Goal: Information Seeking & Learning: Find specific fact

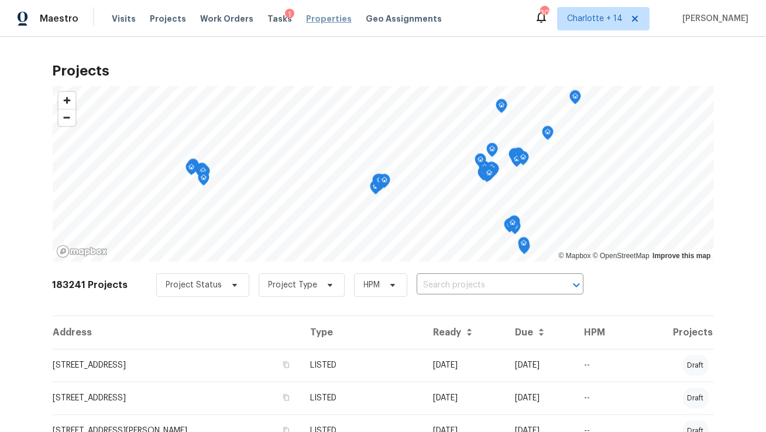
click at [306, 19] on span "Properties" at bounding box center [329, 19] width 46 height 12
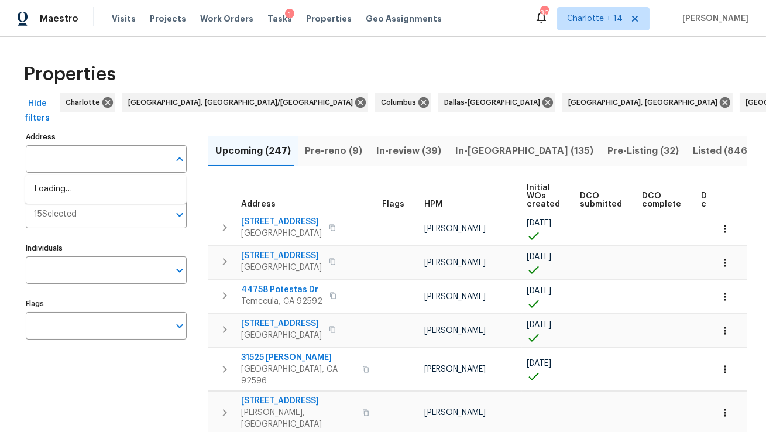
click at [95, 159] on input "text" at bounding box center [97, 159] width 143 height 28
paste input "[STREET_ADDRESS]"
type input "[STREET_ADDRESS]"
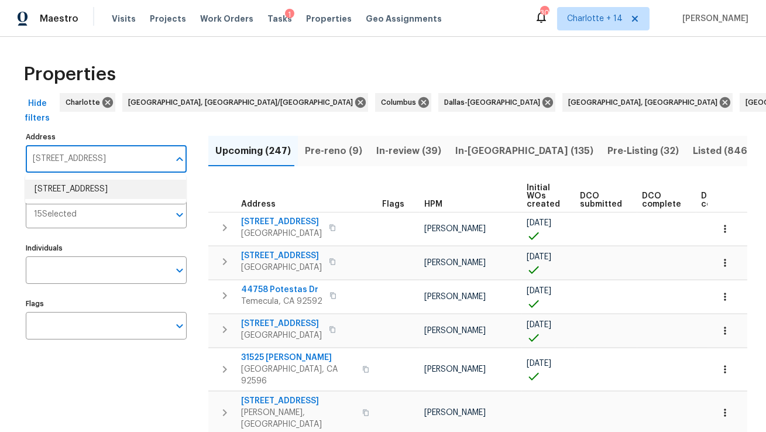
click at [92, 198] on li "[STREET_ADDRESS]" at bounding box center [105, 189] width 161 height 19
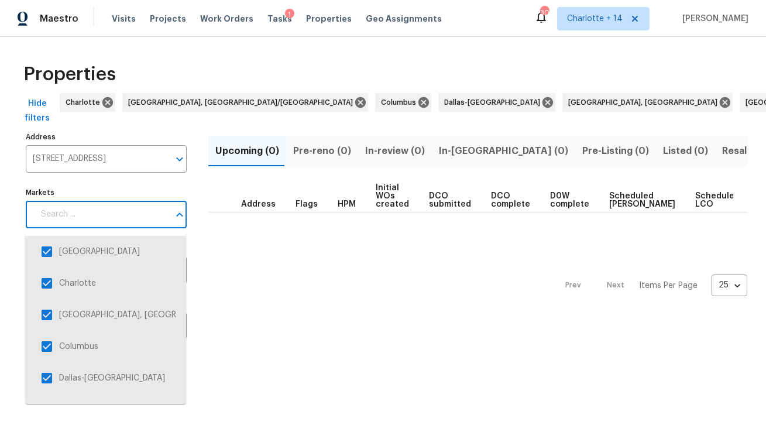
click at [104, 212] on input "Markets" at bounding box center [101, 215] width 135 height 28
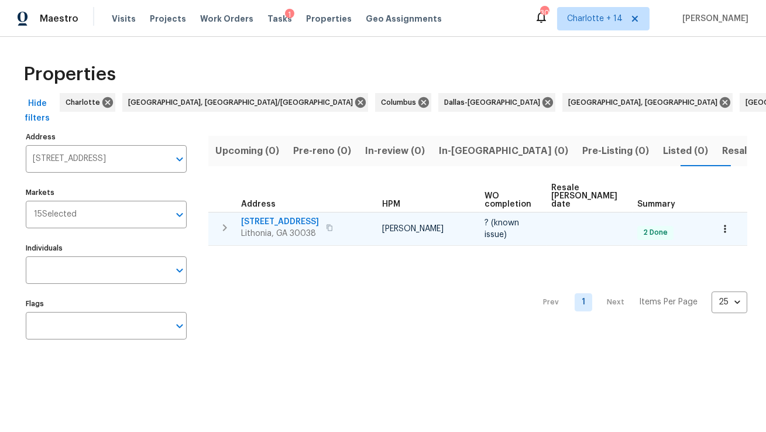
click at [272, 216] on span "[STREET_ADDRESS]" at bounding box center [280, 222] width 78 height 12
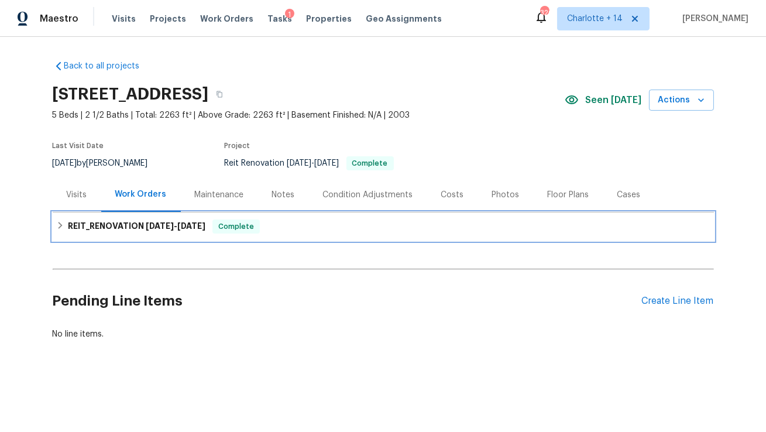
click at [183, 227] on span "8/26/25 - 9/3/25" at bounding box center [176, 226] width 60 height 8
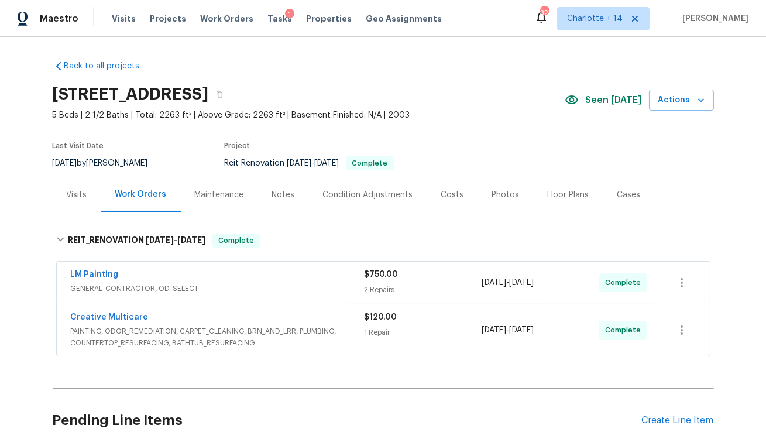
click at [451, 194] on div "Costs" at bounding box center [452, 195] width 23 height 12
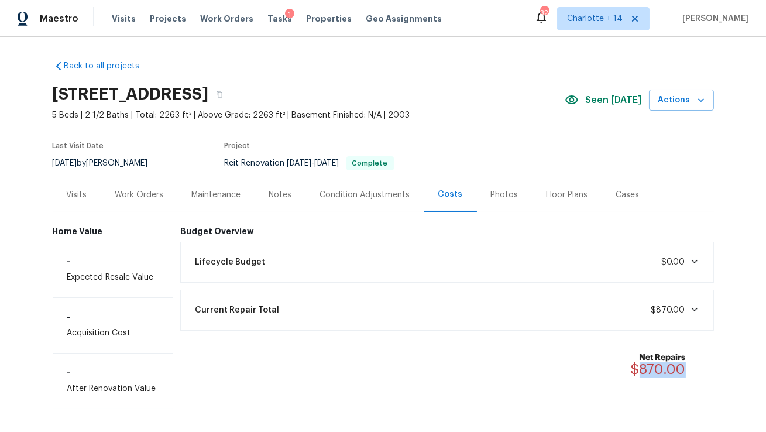
drag, startPoint x: 690, startPoint y: 365, endPoint x: 641, endPoint y: 364, distance: 49.2
click at [641, 364] on div "Net Repairs $870.00" at bounding box center [665, 365] width 69 height 26
click at [223, 92] on icon "button" at bounding box center [219, 94] width 7 height 7
click at [150, 194] on div "Work Orders" at bounding box center [139, 195] width 49 height 12
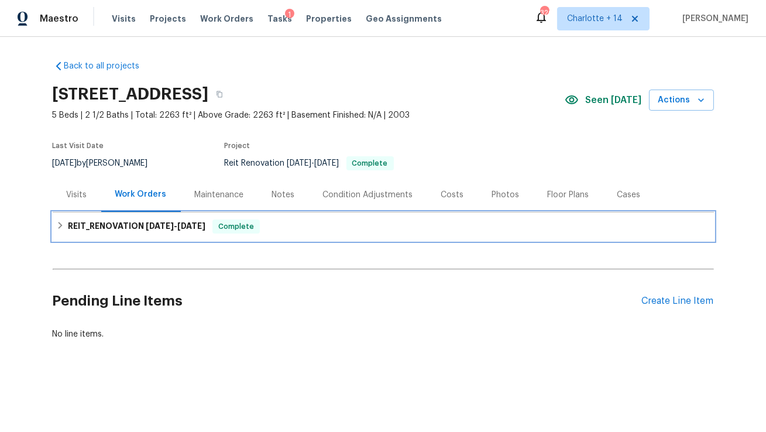
click at [165, 225] on span "8/26/25" at bounding box center [160, 226] width 28 height 8
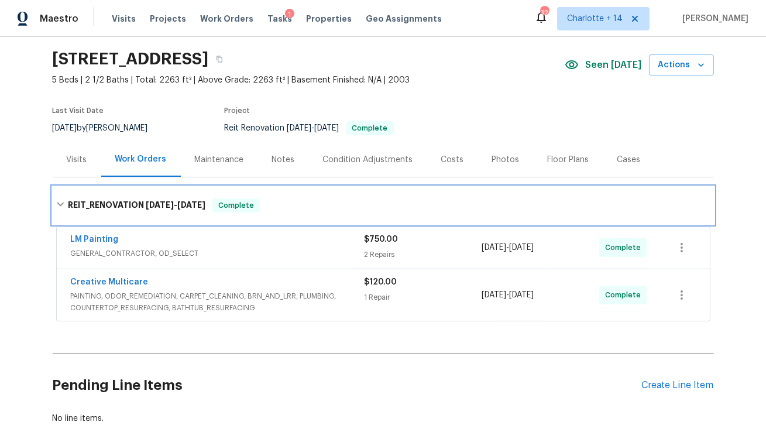
scroll to position [36, 0]
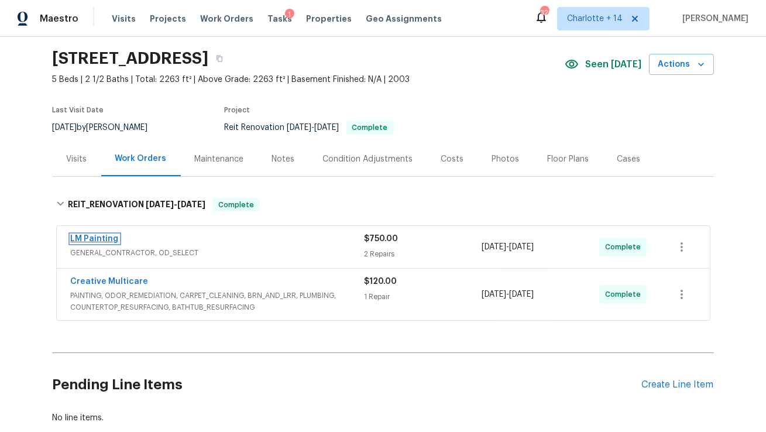
click at [100, 236] on link "LM Painting" at bounding box center [95, 239] width 48 height 8
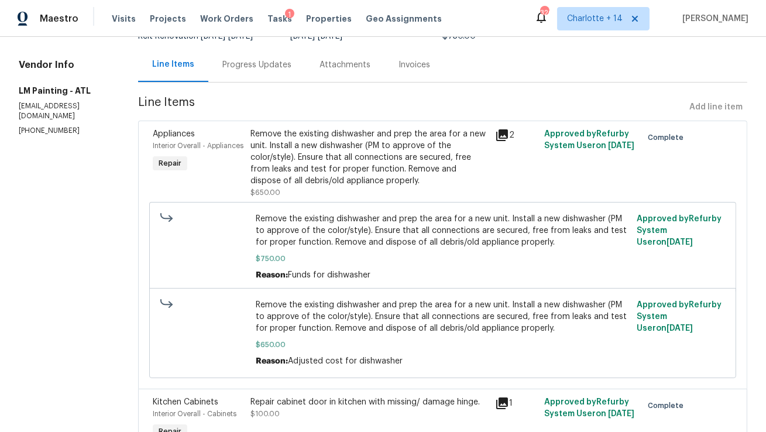
scroll to position [106, 0]
